Goal: Transaction & Acquisition: Purchase product/service

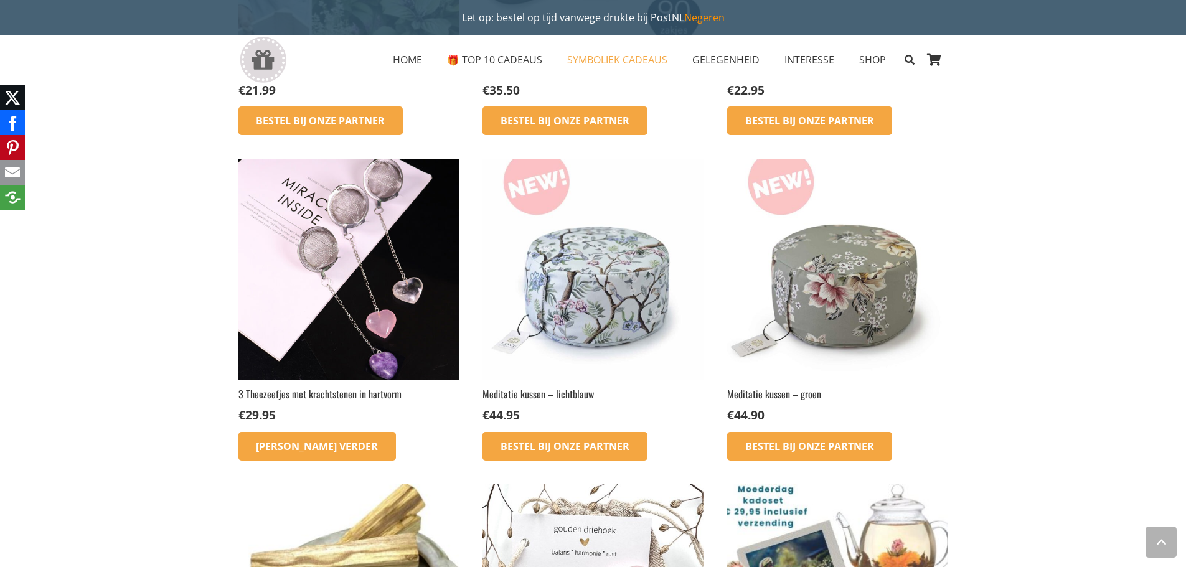
scroll to position [747, 0]
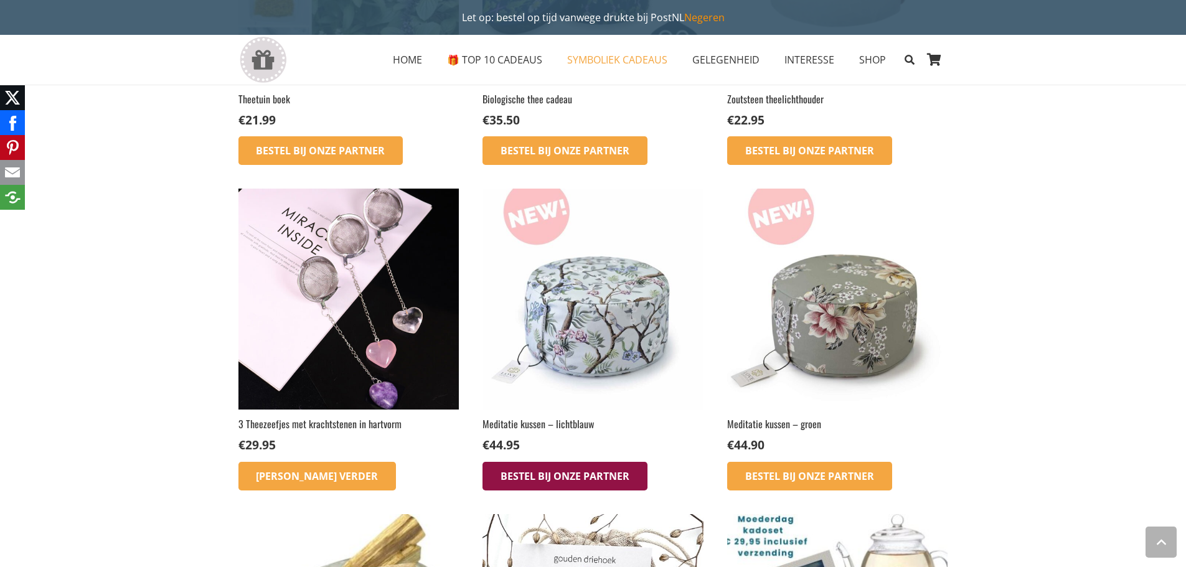
click at [590, 462] on link "Bestel bij onze Partner" at bounding box center [565, 476] width 165 height 29
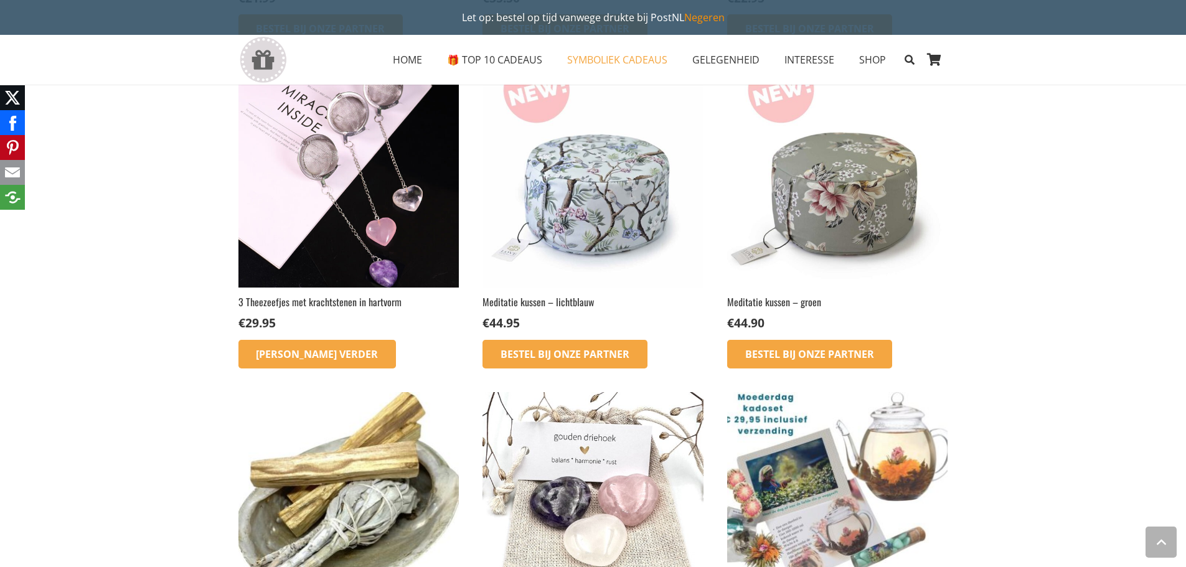
scroll to position [872, 0]
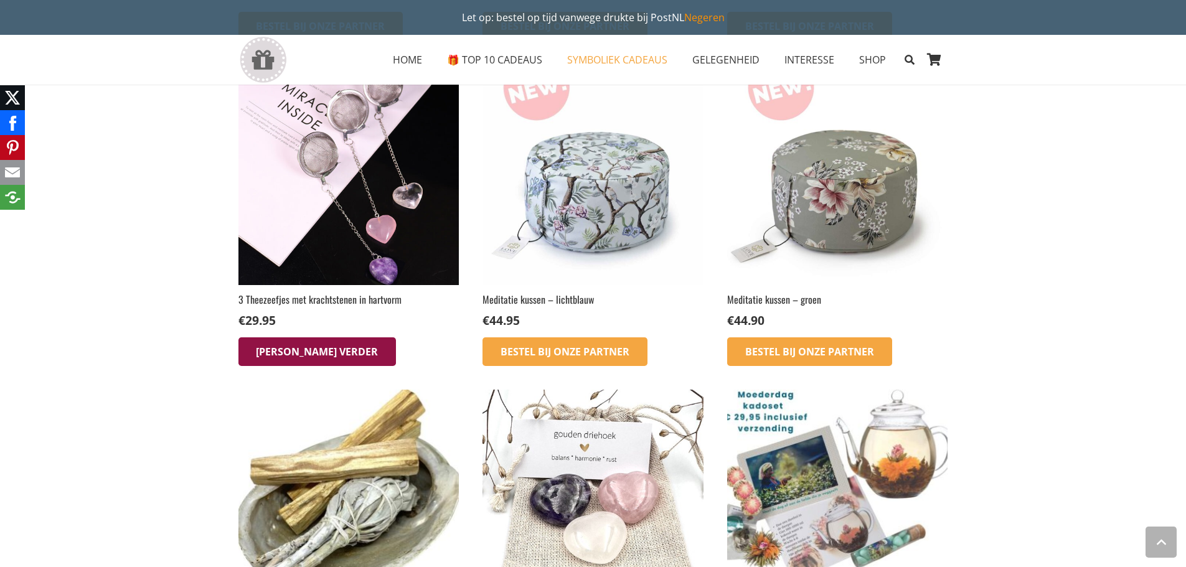
click at [308, 337] on link "[PERSON_NAME] verder" at bounding box center [317, 351] width 158 height 29
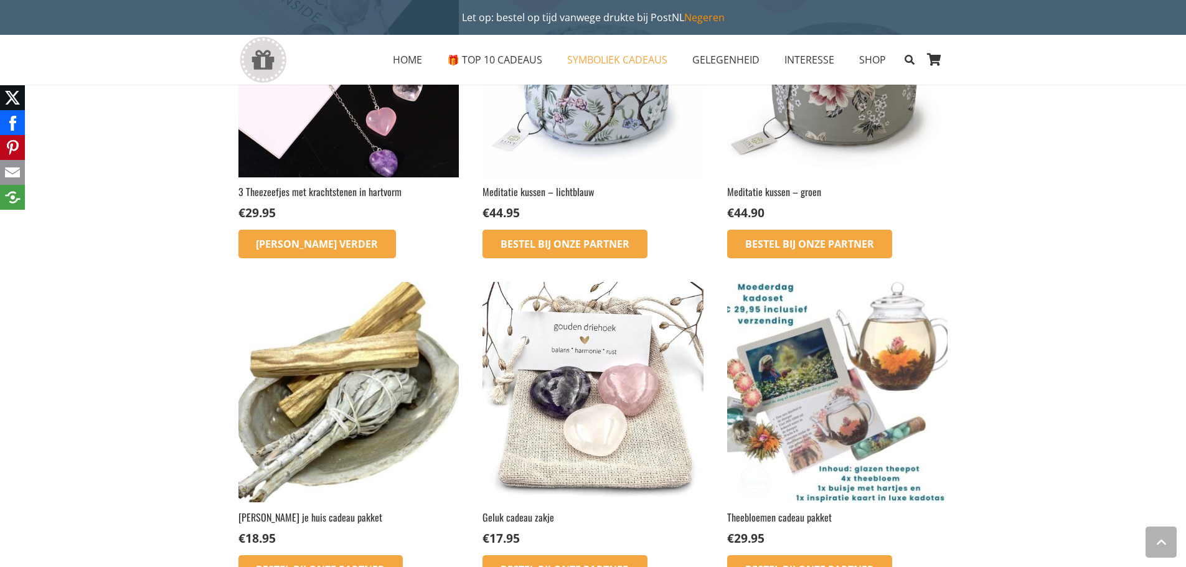
scroll to position [996, 0]
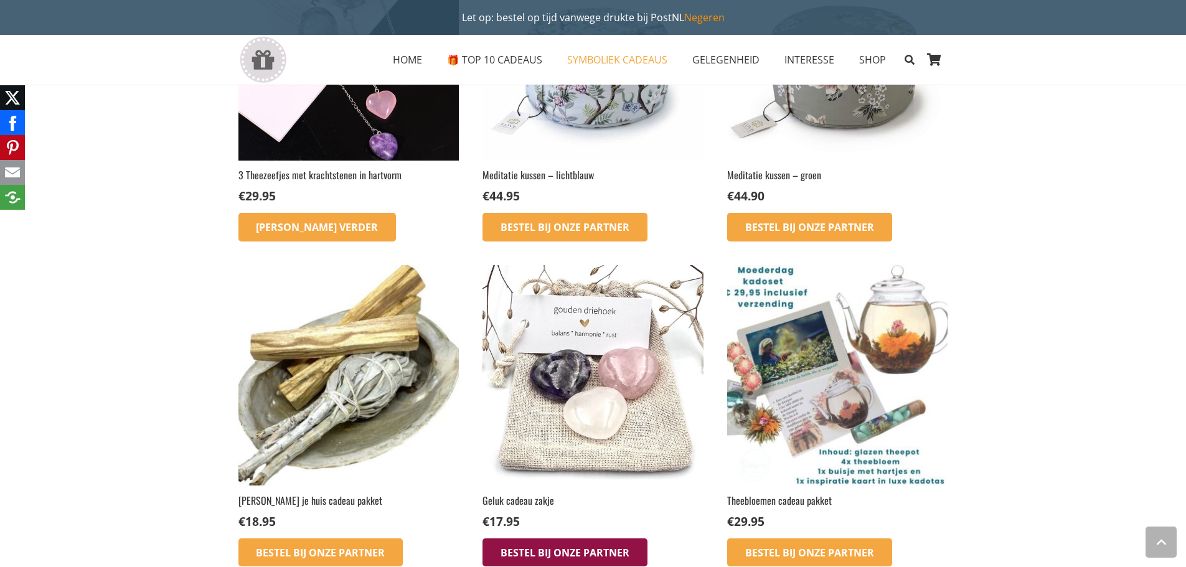
click at [581, 539] on link "Bestel bij onze Partner" at bounding box center [565, 553] width 165 height 29
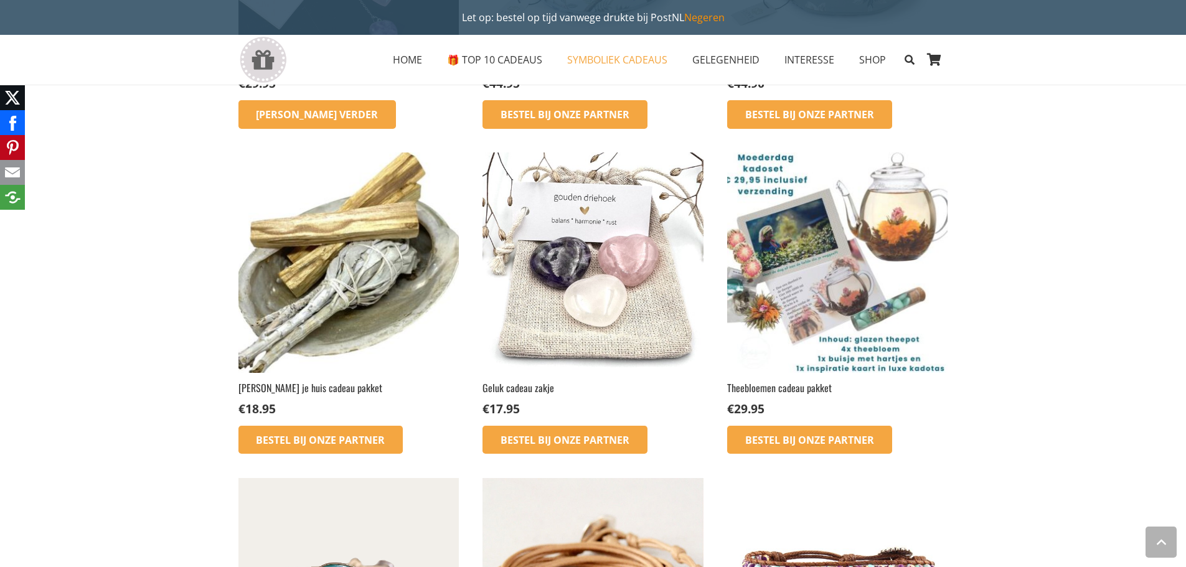
scroll to position [1121, 0]
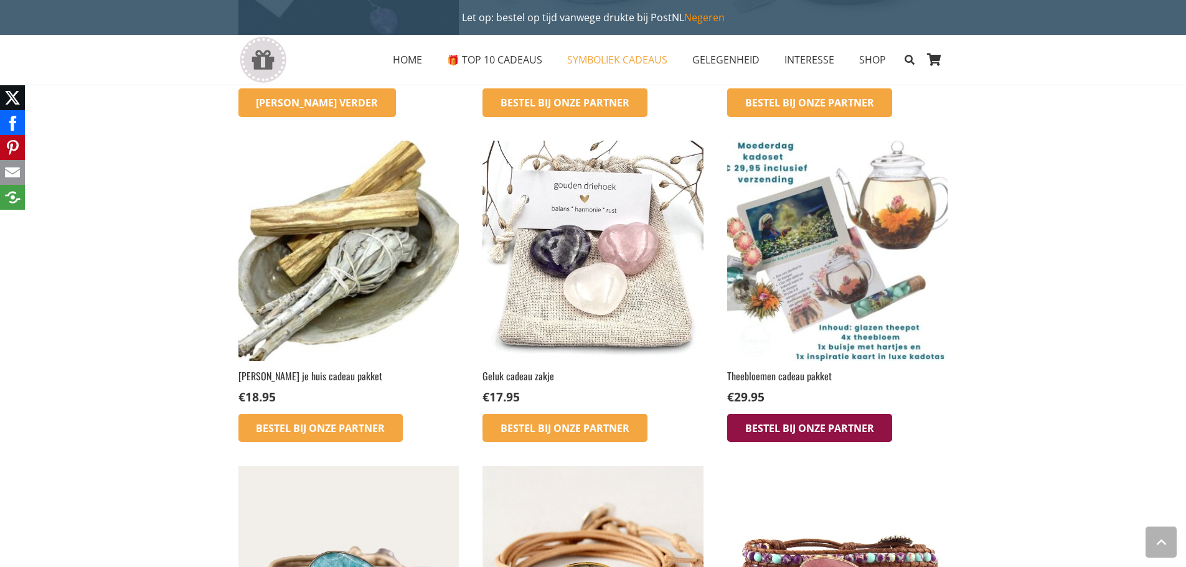
click at [804, 419] on icon "Bestel bij onze Partner" at bounding box center [810, 428] width 18 height 18
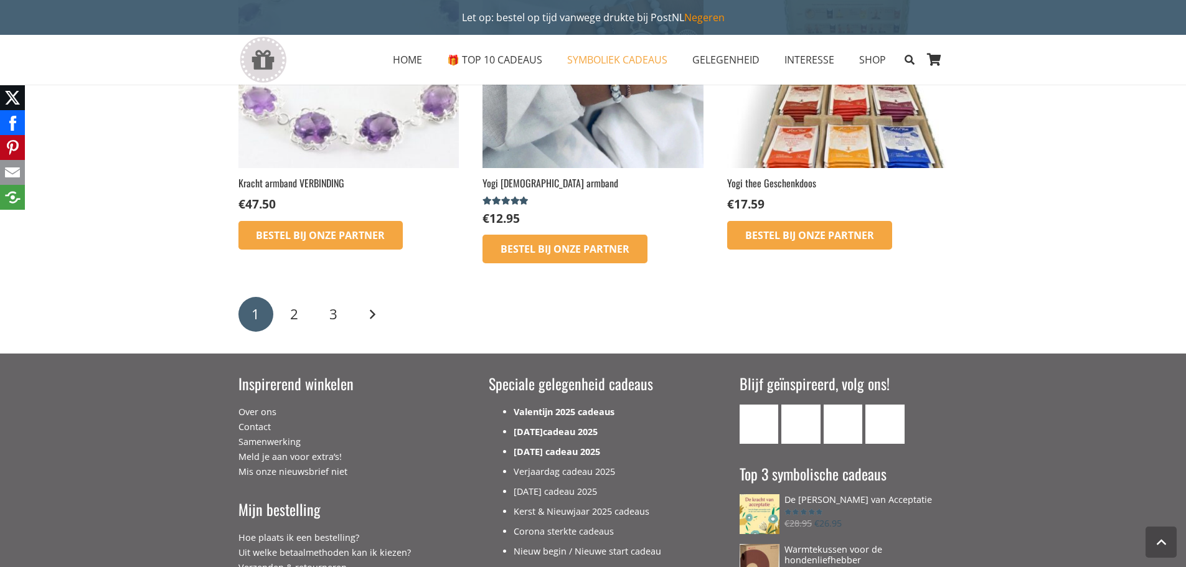
scroll to position [1993, 0]
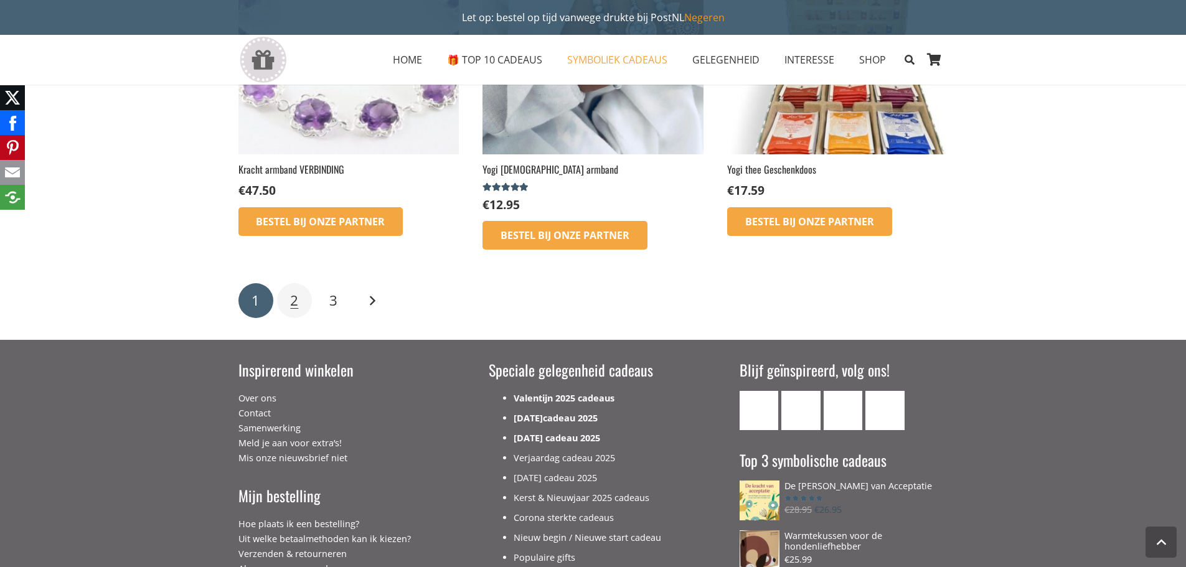
click at [296, 291] on span "2" at bounding box center [294, 300] width 8 height 19
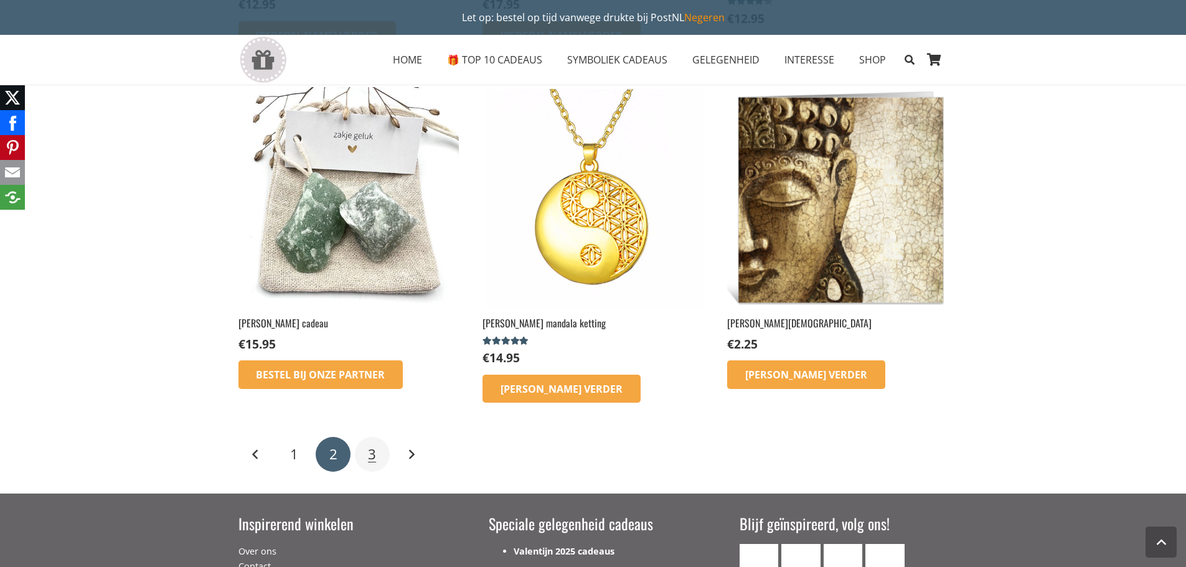
scroll to position [1557, 0]
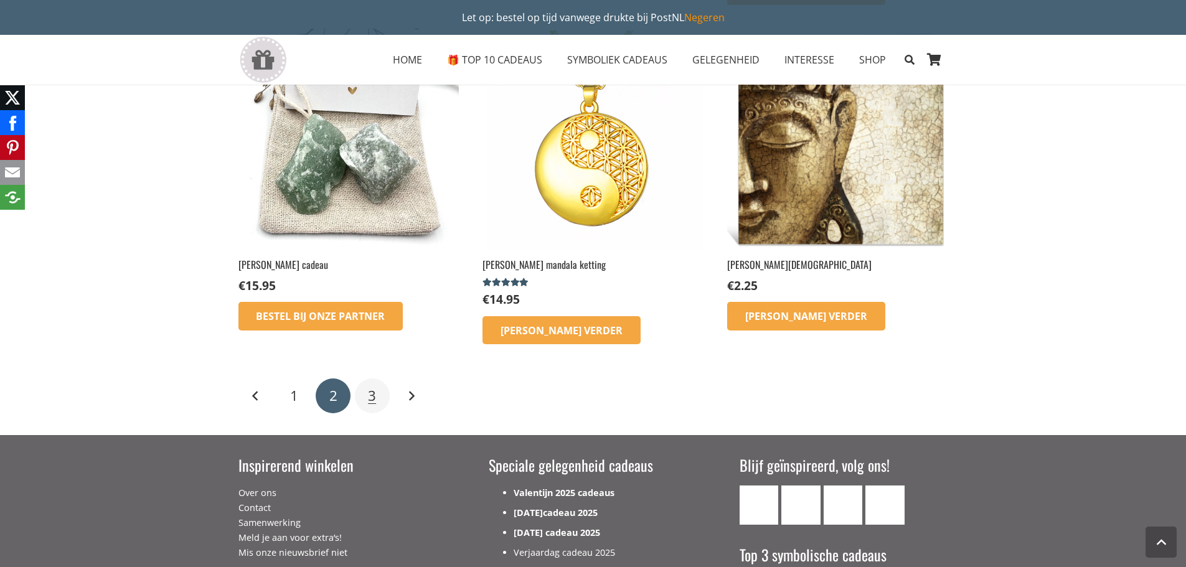
click at [366, 379] on link "3" at bounding box center [372, 396] width 35 height 35
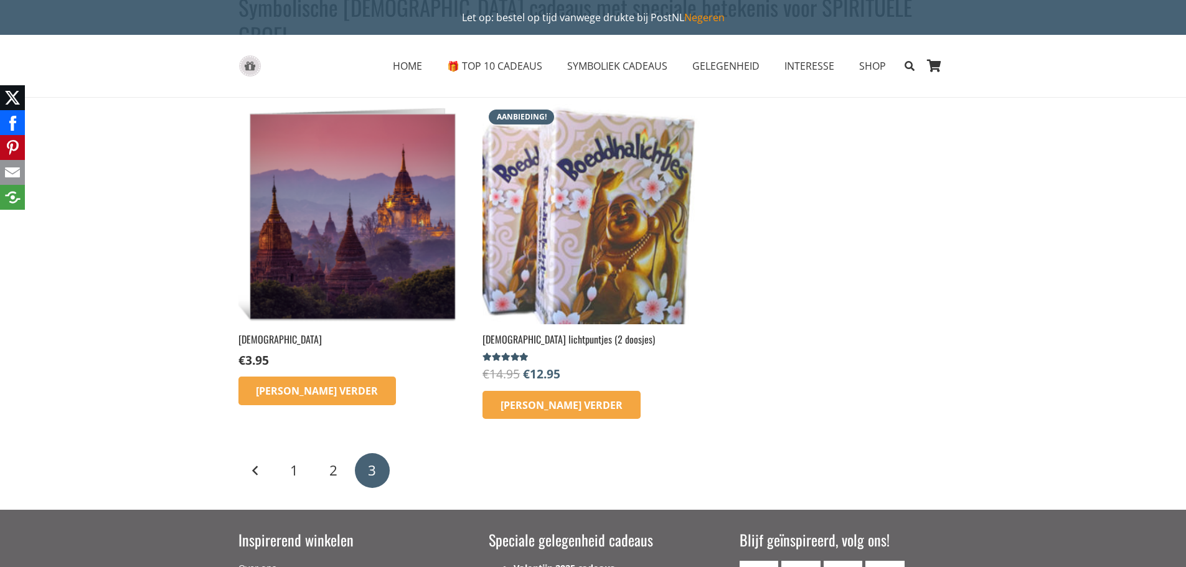
scroll to position [125, 0]
